Goal: Transaction & Acquisition: Book appointment/travel/reservation

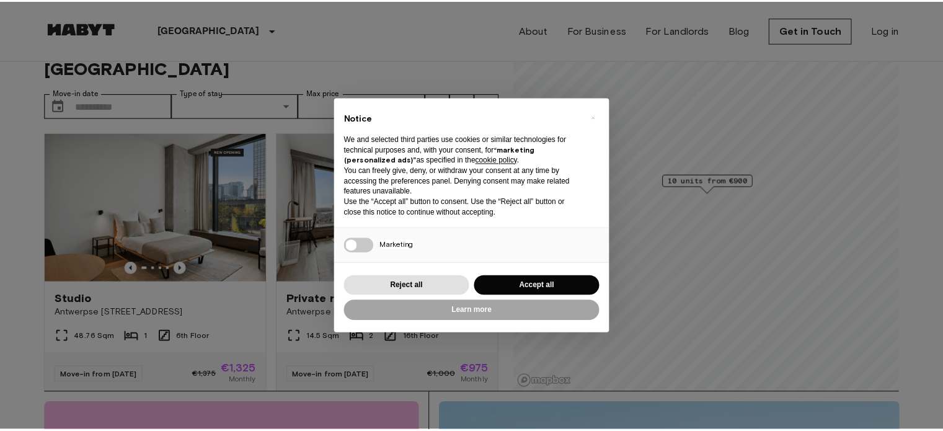
scroll to position [39, 0]
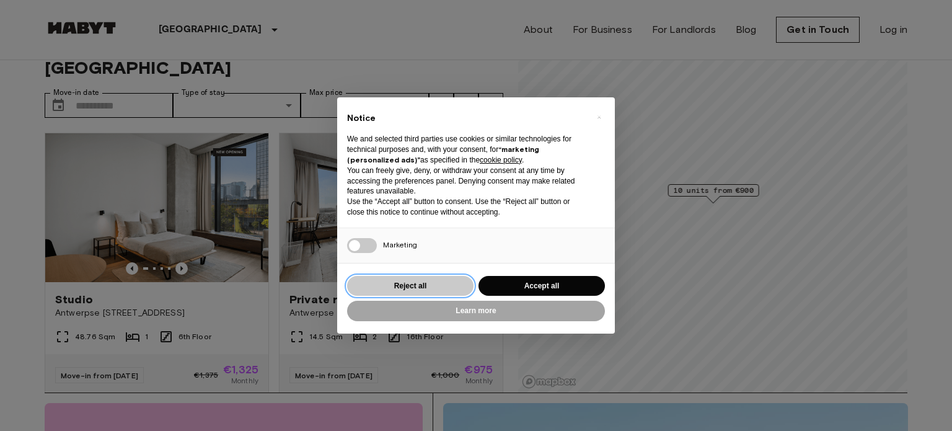
click at [442, 288] on button "Reject all" at bounding box center [410, 286] width 126 height 20
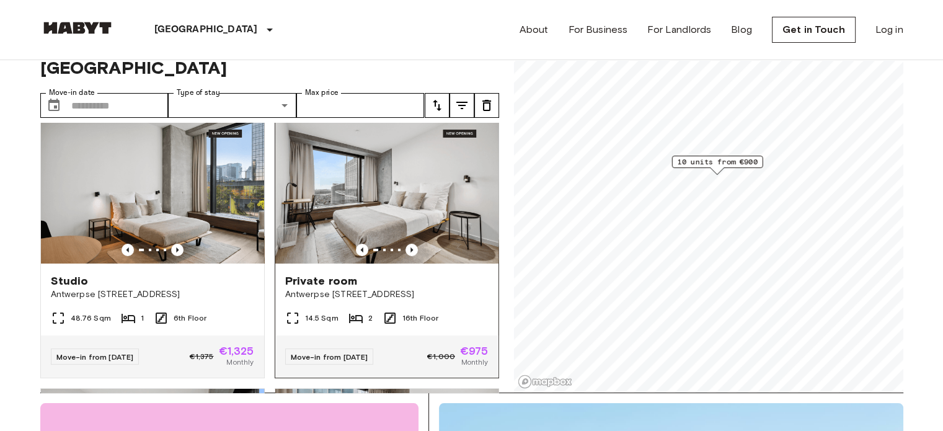
scroll to position [0, 0]
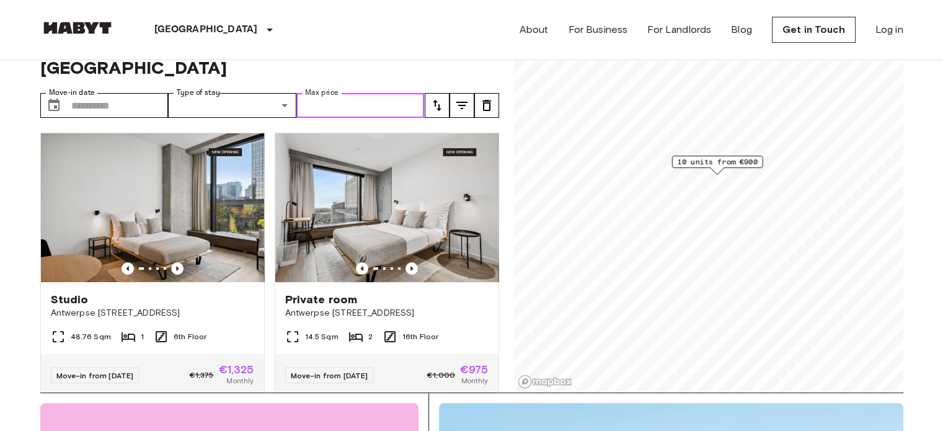
click at [349, 93] on input "Max price" at bounding box center [360, 105] width 128 height 25
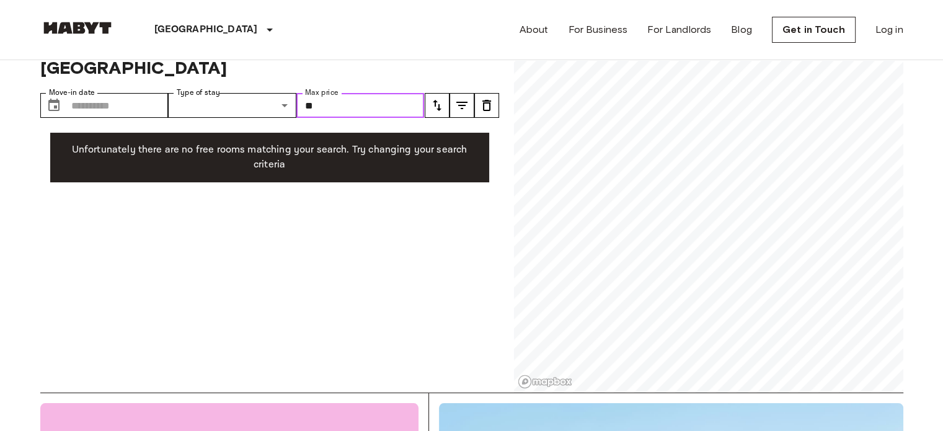
type input "*"
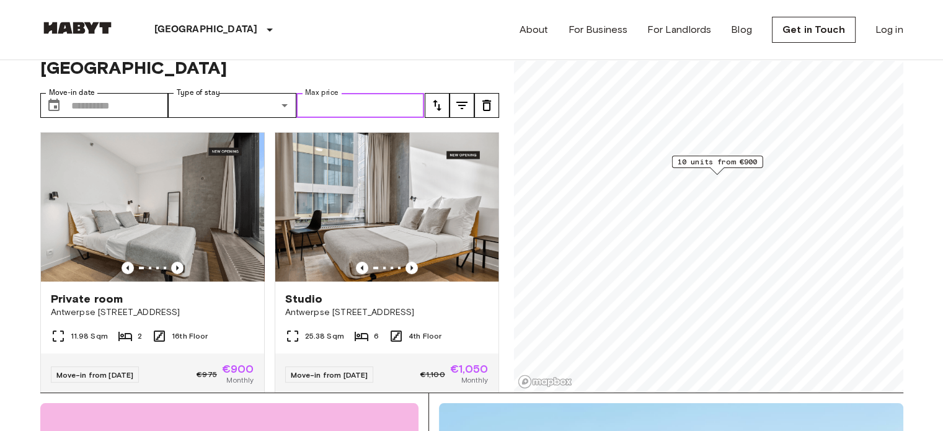
scroll to position [294, 0]
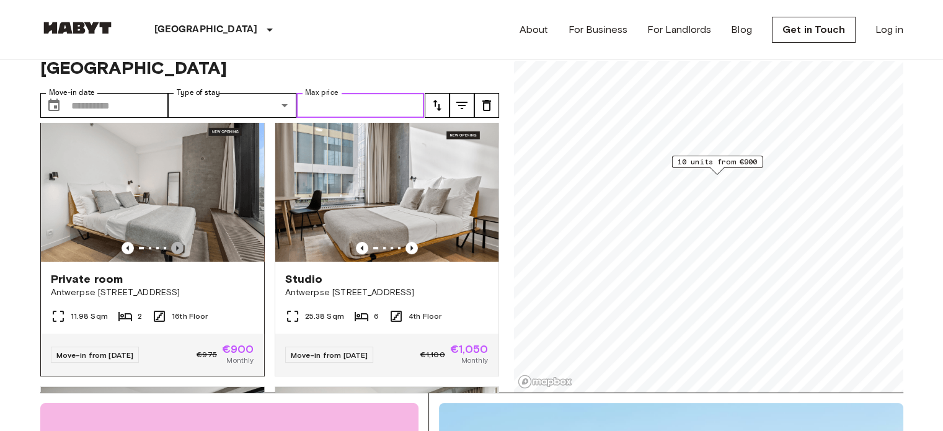
click at [176, 245] on icon "Previous image" at bounding box center [177, 247] width 2 height 5
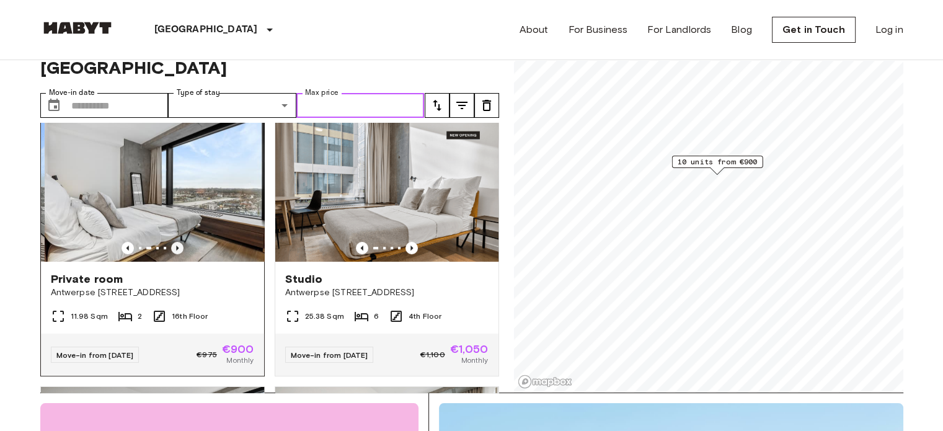
click at [176, 245] on icon "Previous image" at bounding box center [177, 247] width 2 height 5
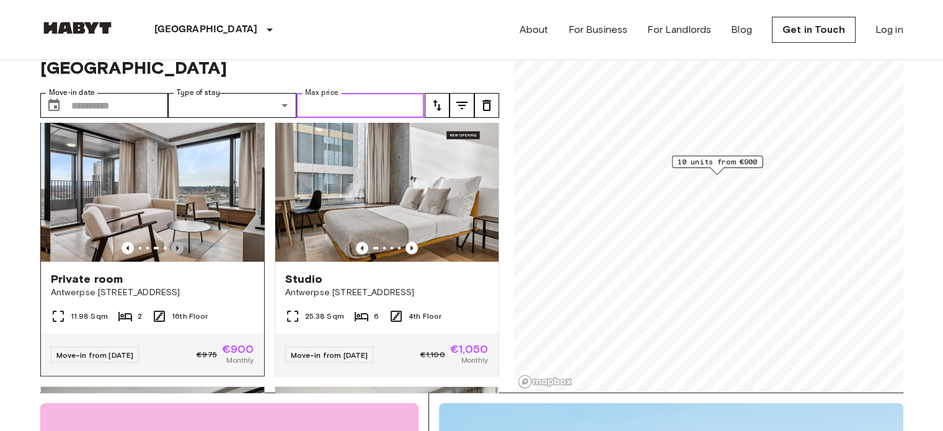
click at [176, 245] on icon "Previous image" at bounding box center [177, 247] width 2 height 5
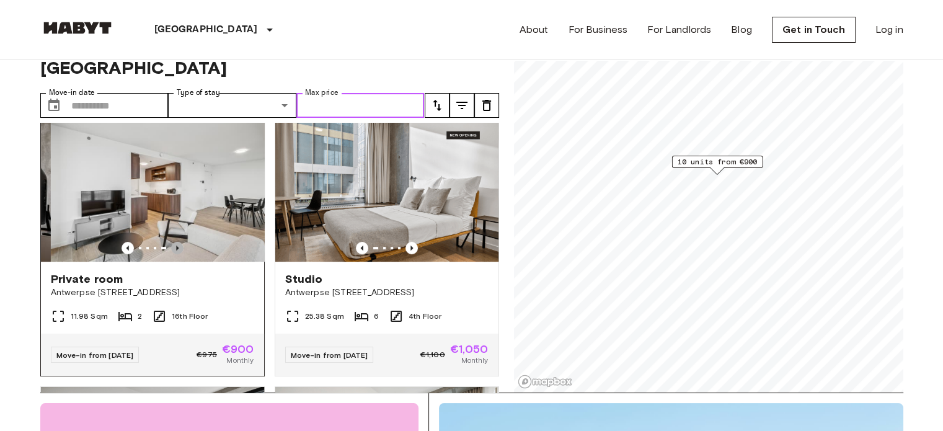
click at [176, 245] on icon "Previous image" at bounding box center [177, 247] width 2 height 5
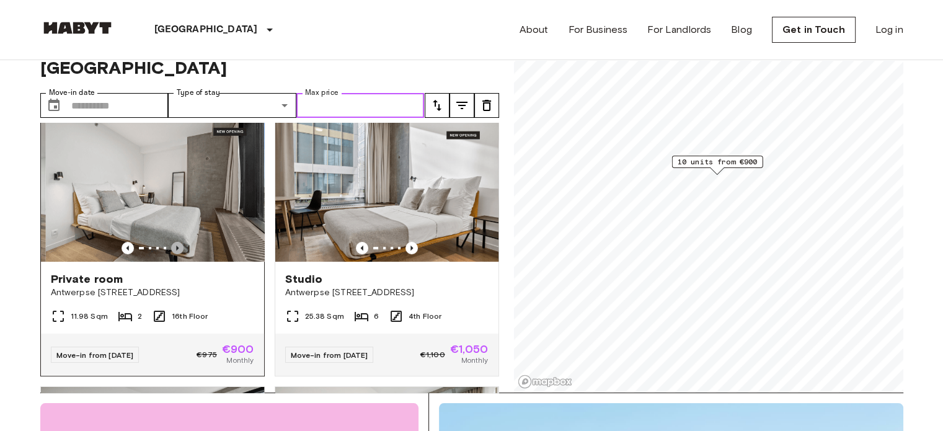
click at [176, 245] on icon "Previous image" at bounding box center [177, 247] width 2 height 5
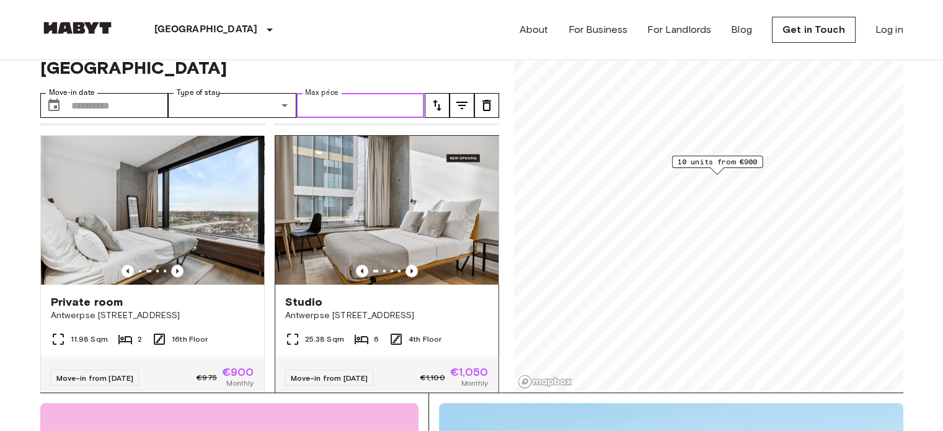
scroll to position [273, 0]
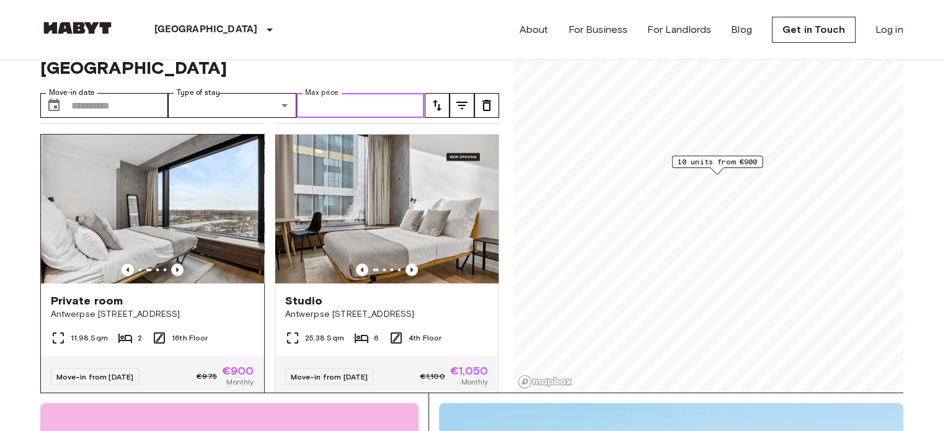
click at [154, 188] on img at bounding box center [152, 208] width 223 height 149
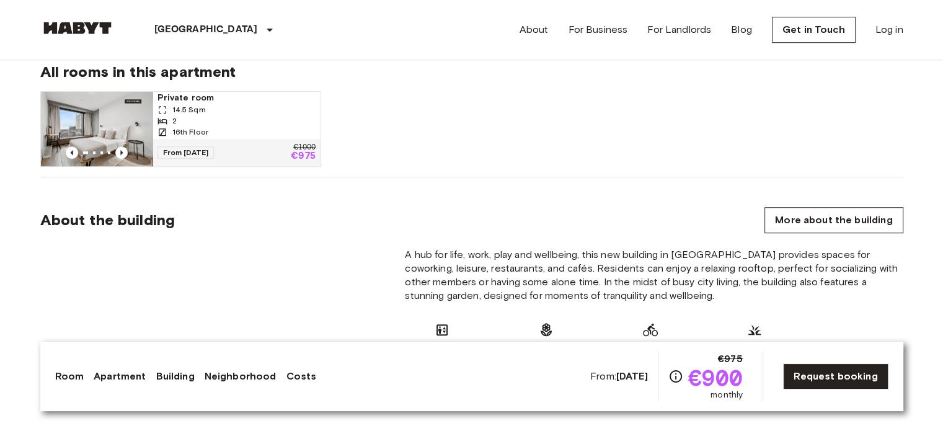
scroll to position [874, 0]
